Goal: Information Seeking & Learning: Learn about a topic

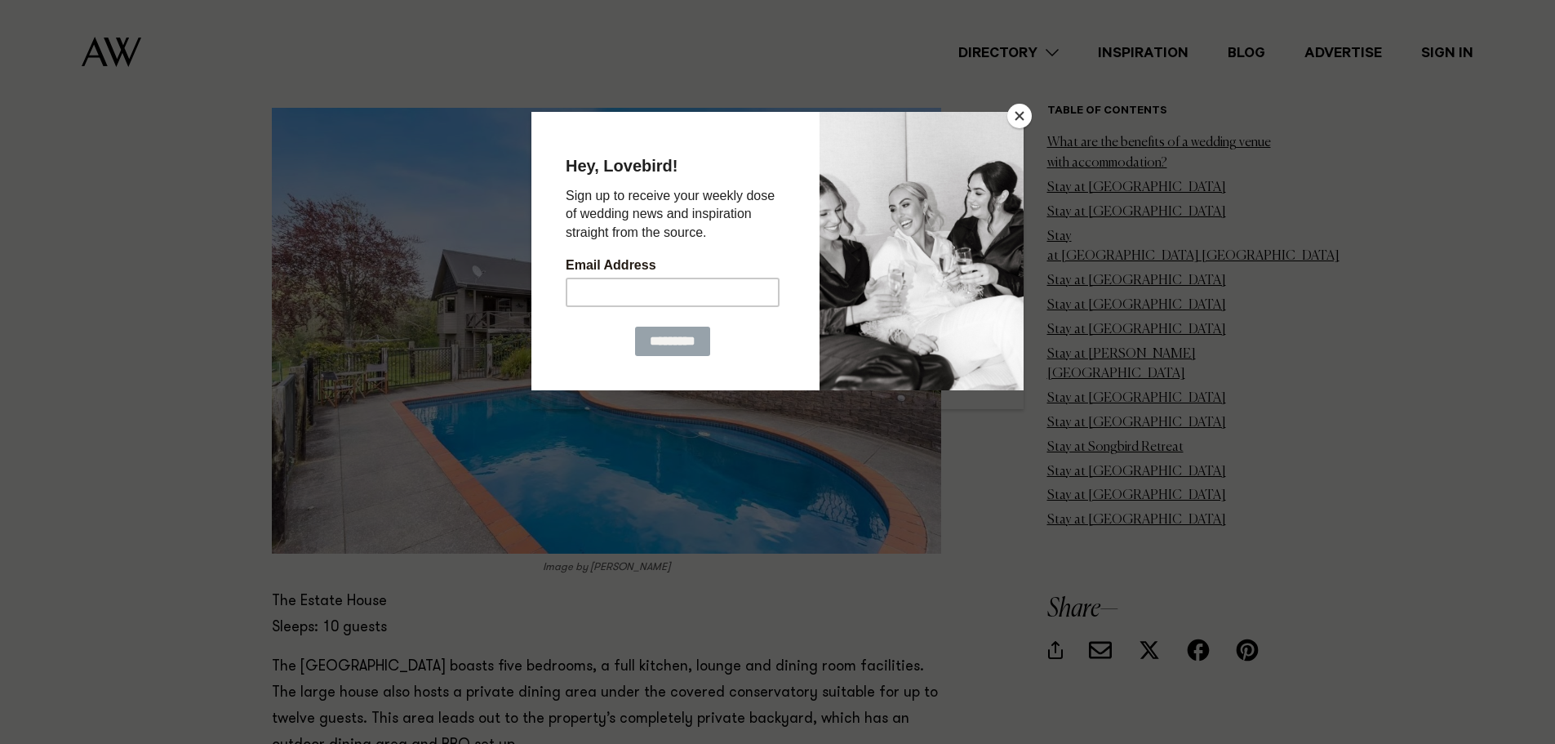
scroll to position [3183, 0]
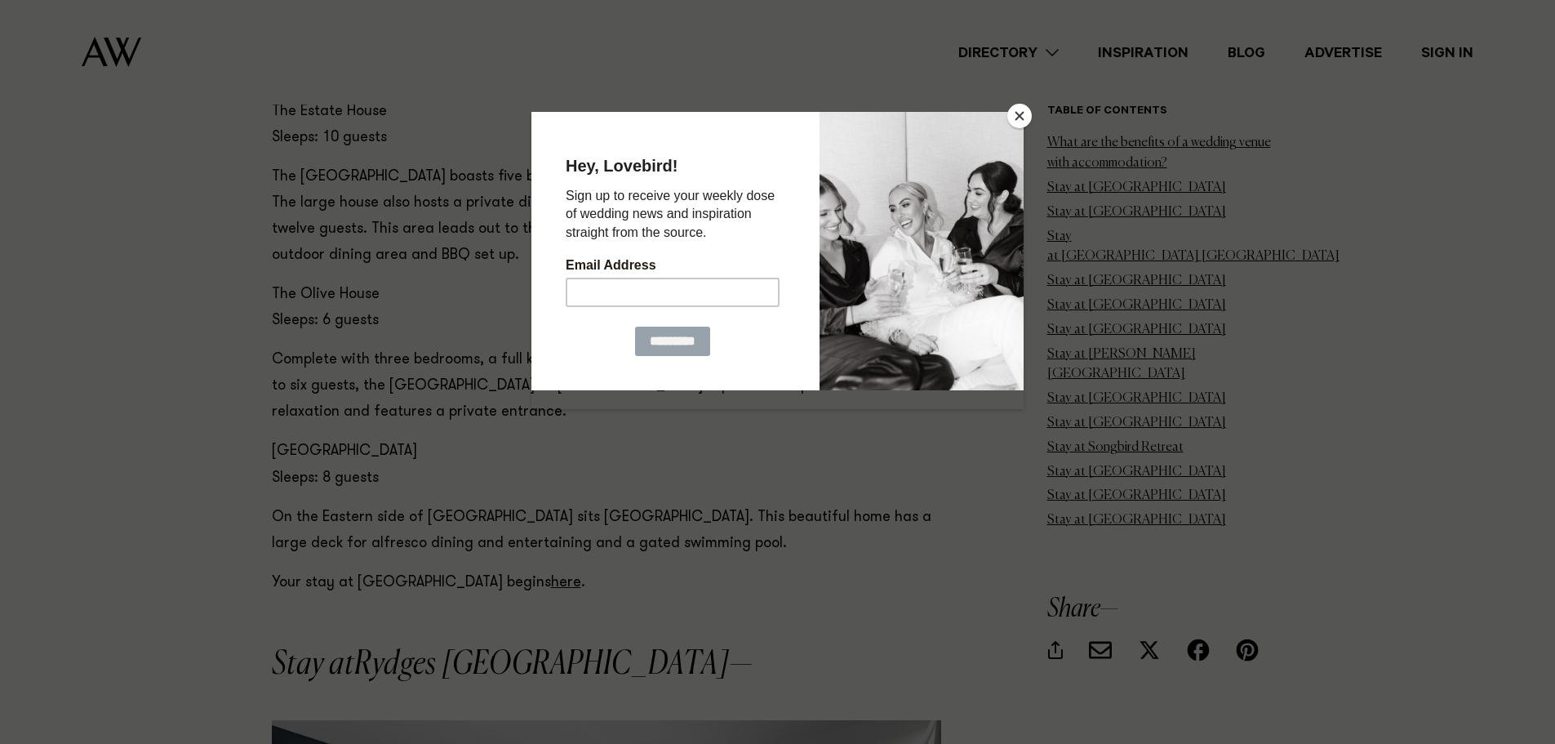
click at [1023, 118] on button "Close" at bounding box center [1019, 116] width 24 height 24
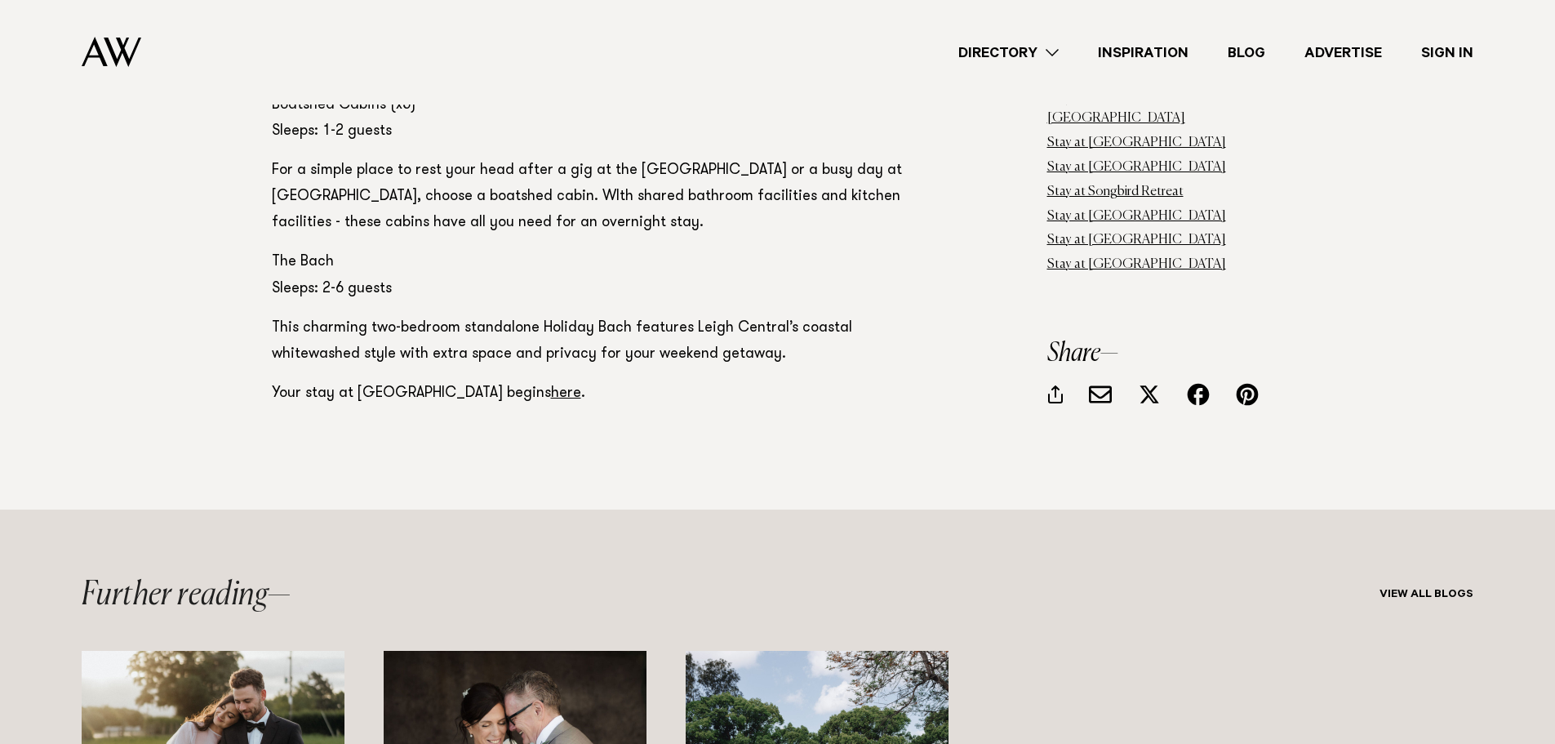
scroll to position [13298, 0]
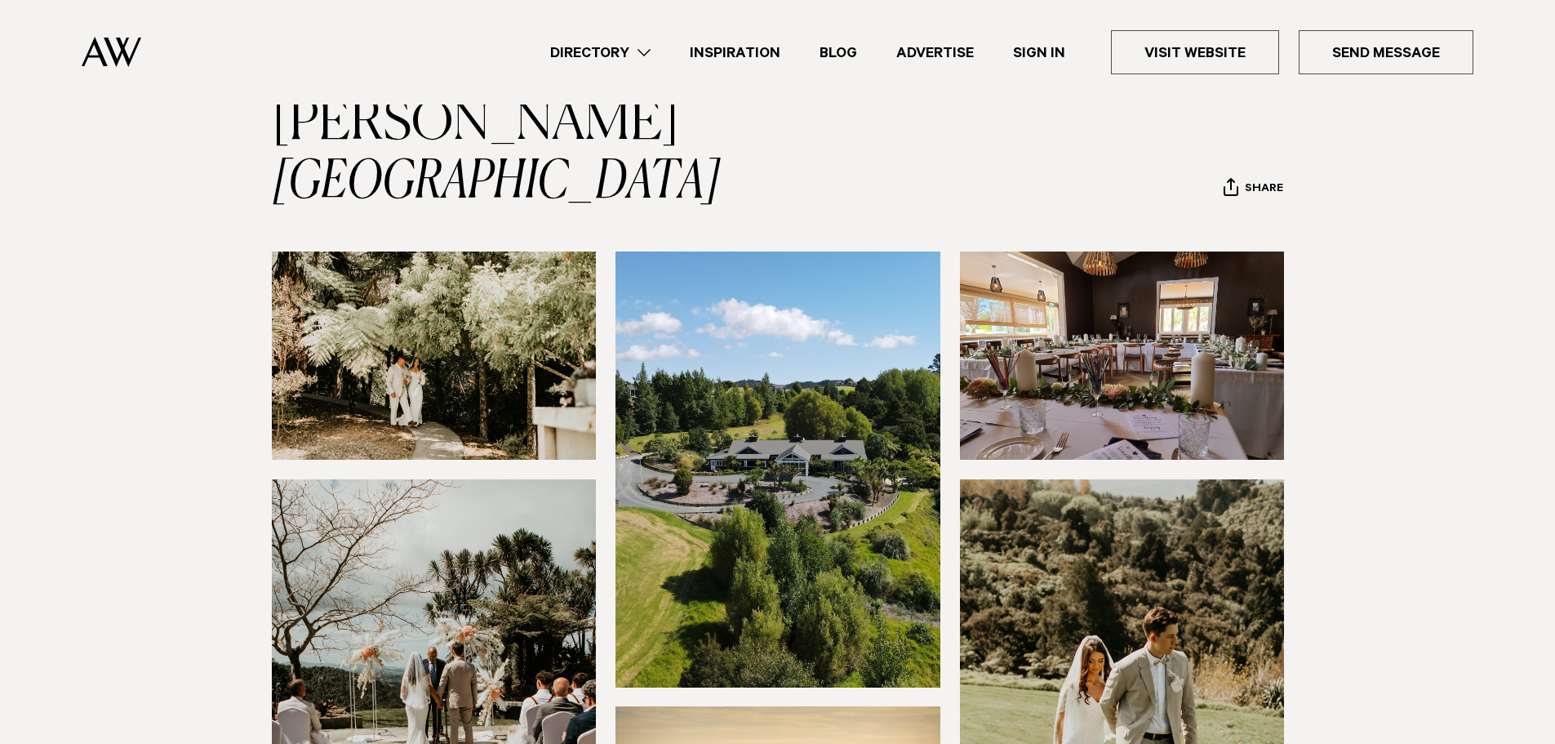
scroll to position [82, 0]
